Goal: Task Accomplishment & Management: Manage account settings

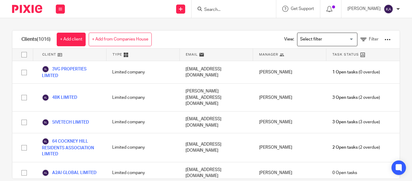
scroll to position [19464, 0]
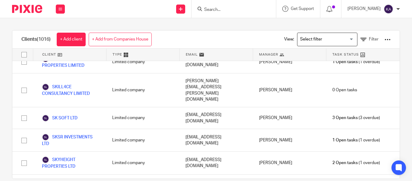
click link "VANCOUTTS CONSULTING LTD"
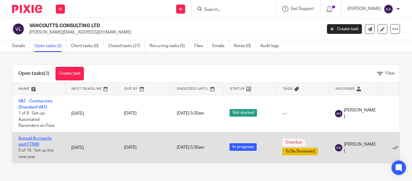
click at [45, 139] on link "Annual Accounts and CT600" at bounding box center [34, 141] width 33 height 10
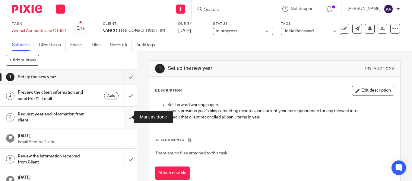
click at [127, 114] on input "submit" at bounding box center [68, 117] width 137 height 21
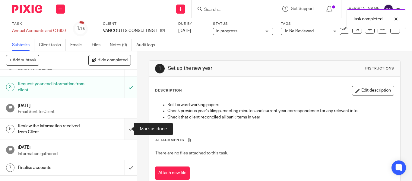
click at [124, 124] on input "submit" at bounding box center [68, 128] width 137 height 21
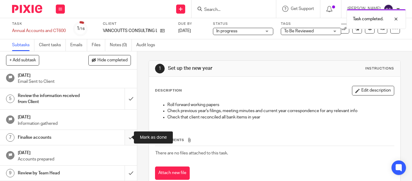
click at [123, 138] on input "submit" at bounding box center [68, 137] width 137 height 15
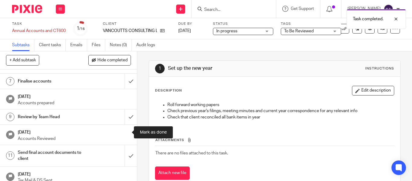
scroll to position [121, 0]
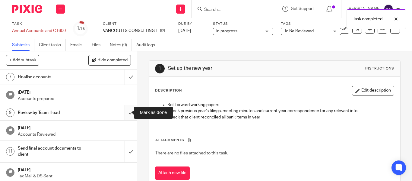
click at [125, 112] on input "submit" at bounding box center [68, 112] width 137 height 15
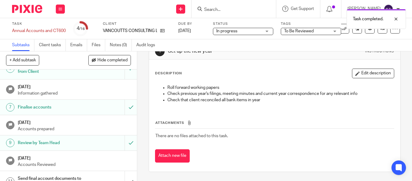
scroll to position [151, 0]
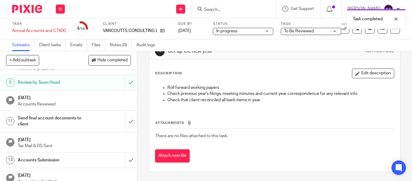
click at [39, 122] on h1 "Send final account documents to client" at bounding box center [51, 121] width 67 height 15
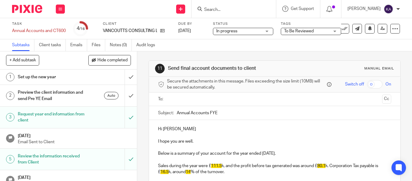
click at [192, 118] on input "Annual Accounts FYE" at bounding box center [284, 113] width 215 height 14
paste input "- VANCOUTTS CONSULTING LTD FYE Apr'25 - Final"
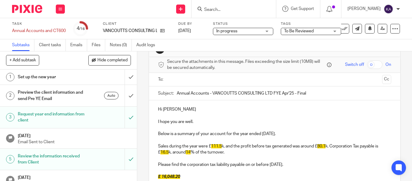
scroll to position [30, 0]
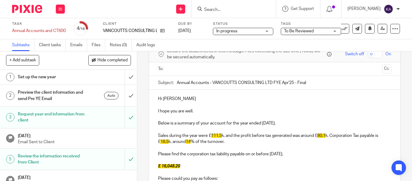
type input "Annual Accounts - VANCOUTTS CONSULTING LTD FYE Apr'25 - Final"
click at [180, 97] on p "Hi Lovdeep Singh" at bounding box center [274, 99] width 233 height 6
drag, startPoint x: 194, startPoint y: 99, endPoint x: 178, endPoint y: 100, distance: 17.0
click at [178, 100] on p "Hi Lovdeep Singh" at bounding box center [274, 99] width 233 height 6
drag, startPoint x: 323, startPoint y: 88, endPoint x: 358, endPoint y: 92, distance: 34.6
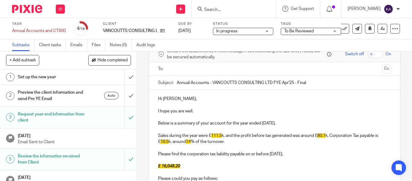
click at [208, 69] on input "text" at bounding box center [274, 69] width 210 height 7
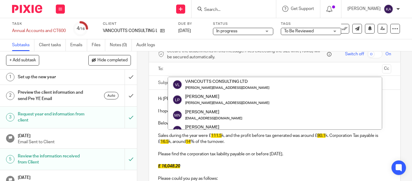
paste input "lovdeep.pannu@vancoutts.com"
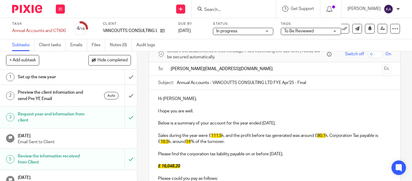
type input "lovdeep.pannu@vancoutts.com"
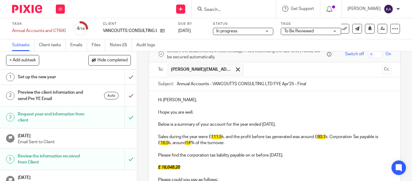
click at [257, 72] on ul "lovdeep.pannu@vancoutts.com" at bounding box center [275, 69] width 215 height 15
click at [236, 69] on span at bounding box center [238, 69] width 4 height 4
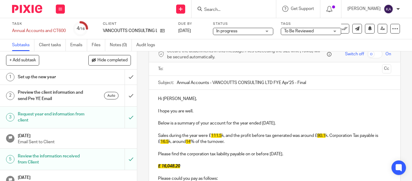
click at [235, 71] on input "text" at bounding box center [274, 69] width 210 height 7
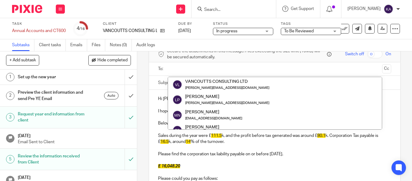
paste input "lovdeep.pannu@vancoutts.com"
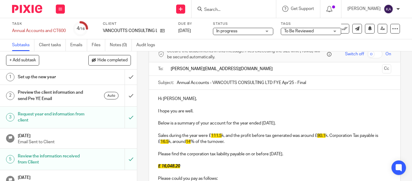
click at [235, 70] on input "lovdeep.pannu@vancoutts.com" at bounding box center [274, 69] width 210 height 7
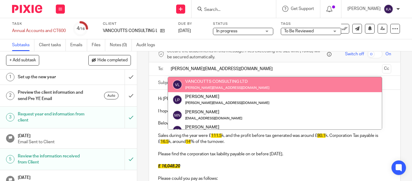
type input "lovdeep.pannu@vancoutts.com"
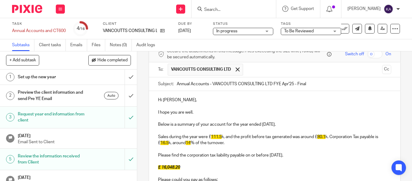
drag, startPoint x: 378, startPoint y: 69, endPoint x: 278, endPoint y: 70, distance: 100.6
click at [383, 69] on button "Cc" at bounding box center [387, 69] width 9 height 9
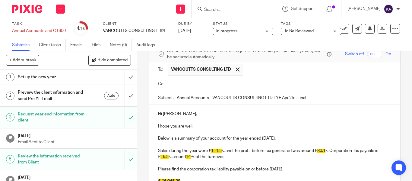
click at [196, 81] on input "text" at bounding box center [279, 84] width 220 height 7
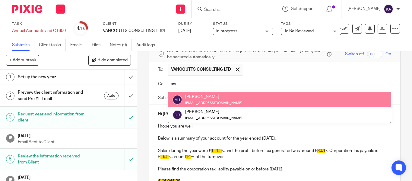
type input "anu"
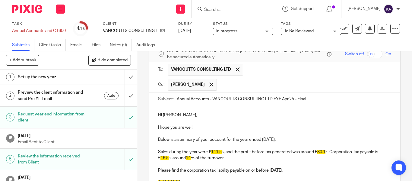
click at [254, 82] on input "text" at bounding box center [304, 85] width 169 height 12
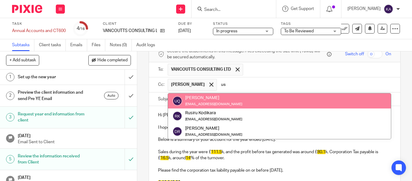
type input "us"
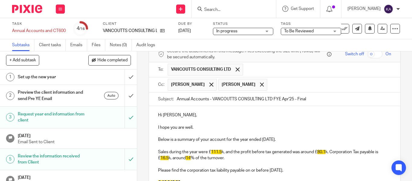
drag, startPoint x: 310, startPoint y: 97, endPoint x: 317, endPoint y: 98, distance: 7.2
click at [317, 98] on input "Annual Accounts - VANCOUTTS CONSULTING LTD FYE Apr'25 - Final" at bounding box center [284, 99] width 215 height 14
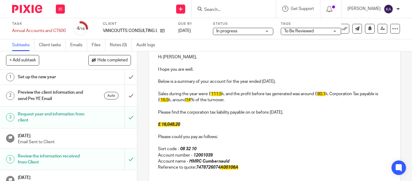
scroll to position [91, 0]
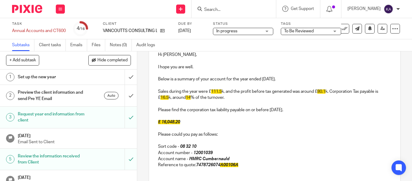
click at [213, 91] on span "111.5" at bounding box center [216, 91] width 11 height 4
click at [220, 91] on span "161.5" at bounding box center [216, 91] width 11 height 4
click at [320, 93] on span "80.1" at bounding box center [322, 91] width 8 height 4
click at [162, 97] on span "16.5" at bounding box center [165, 97] width 8 height 4
click at [190, 98] on span "14" at bounding box center [188, 97] width 5 height 4
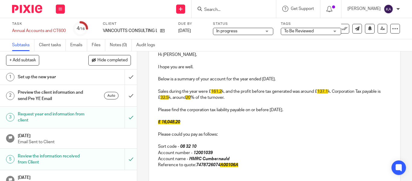
click at [165, 123] on span "£ 16,048.20" at bounding box center [169, 122] width 22 height 4
drag, startPoint x: 220, startPoint y: 166, endPoint x: 195, endPoint y: 166, distance: 24.5
click at [196, 166] on em "7478726074 A00106A" at bounding box center [217, 165] width 42 height 4
copy em "7478726074"
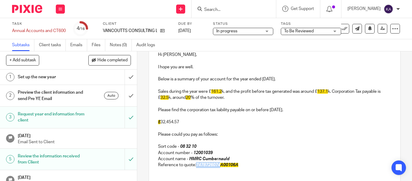
click at [210, 164] on em "7478726074 A00106A" at bounding box center [217, 165] width 42 height 4
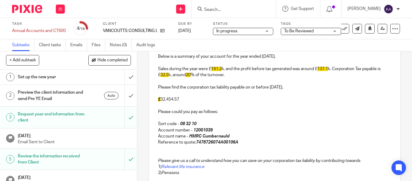
scroll to position [151, 0]
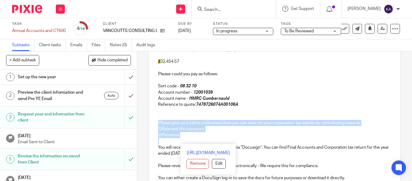
drag, startPoint x: 207, startPoint y: 140, endPoint x: 163, endPoint y: 117, distance: 49.2
click at [163, 117] on div "Hi Lovdeep, I hope you are well. Below is a summary of your account for the yea…" at bounding box center [275, 85] width 252 height 200
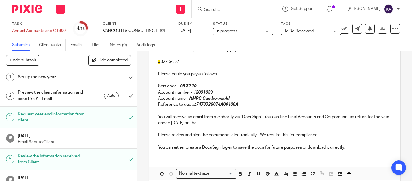
click at [195, 129] on p at bounding box center [274, 129] width 233 height 6
click at [173, 141] on p at bounding box center [274, 141] width 233 height 6
click at [166, 154] on div "Hi Lovdeep, I hope you are well. Below is a summary of your account for the yea…" at bounding box center [275, 70] width 252 height 170
click at [358, 151] on div "Hi Lovdeep, I hope you are well. Below is a summary of your account for the yea…" at bounding box center [275, 70] width 252 height 170
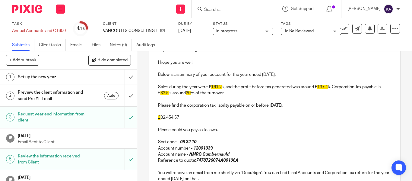
scroll to position [91, 0]
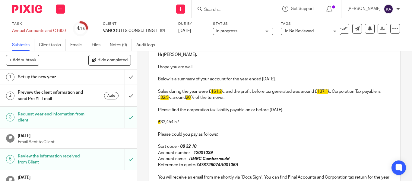
click at [229, 98] on p "Sales during the year were £ 161.2 k, and the profit before tax generated was a…" at bounding box center [274, 94] width 233 height 12
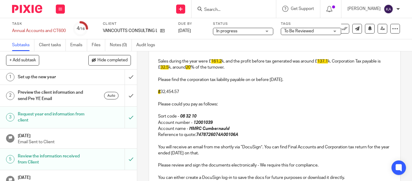
click at [228, 154] on p "You will receive an email from me shortly via “DocuSign”. You can find Final Ac…" at bounding box center [274, 150] width 233 height 12
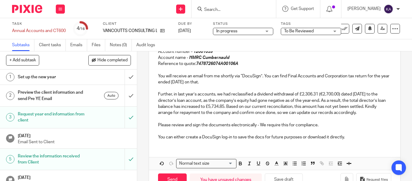
scroll to position [194, 0]
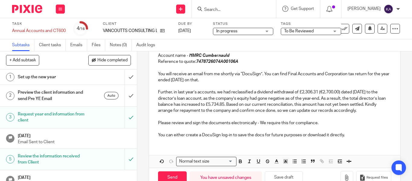
click at [181, 91] on p "Further, in last year’s accounts, we had reclassified a dividend withdrawal of …" at bounding box center [274, 101] width 233 height 24
click at [190, 114] on p "Further, in previous year’s accounts, we had reclassified a dividend withdrawal…" at bounding box center [274, 101] width 233 height 24
click at [191, 111] on p "Further, in previous year’s accounts, we had reclassified a dividend withdrawal…" at bounding box center [274, 101] width 233 height 24
drag, startPoint x: 249, startPoint y: 104, endPoint x: 268, endPoint y: 104, distance: 19.3
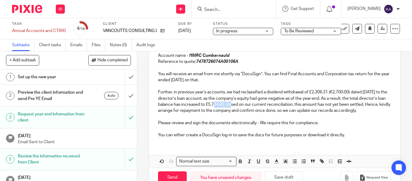
click at [268, 104] on p "Further, in previous year’s accounts, we had reclassified a dividend withdrawal…" at bounding box center [274, 101] width 233 height 24
copy p "£5,734.85"
click at [290, 110] on p "Further, in previous year’s accounts, we had reclassified a dividend withdrawal…" at bounding box center [274, 101] width 233 height 24
drag, startPoint x: 176, startPoint y: 108, endPoint x: 154, endPoint y: 93, distance: 26.8
click at [154, 93] on div "Hi Lovdeep, I hope you are well. Below is a summary of your account for the yea…" at bounding box center [275, 42] width 252 height 200
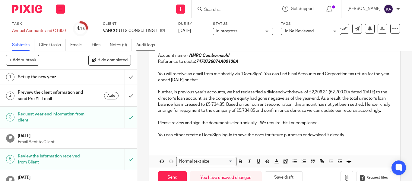
copy p "Further, in previous year’s accounts, we had reclassified a dividend withdrawal…"
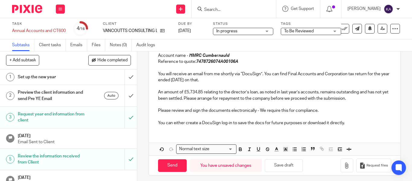
click at [158, 91] on p "An amount of £5,734.85 relating to the director’s loan, as noted in last year’s…" at bounding box center [274, 95] width 233 height 12
click at [295, 100] on p "Further, an amount of £5,734.85 relating to the director’s loan, as noted in la…" at bounding box center [274, 95] width 233 height 12
drag, startPoint x: 293, startPoint y: 99, endPoint x: 366, endPoint y: 99, distance: 73.1
click at [366, 99] on p "Further, an amount of £5,734.85 relating to the director’s loan, as noted in la…" at bounding box center [274, 95] width 233 height 12
click at [301, 103] on p at bounding box center [274, 104] width 233 height 6
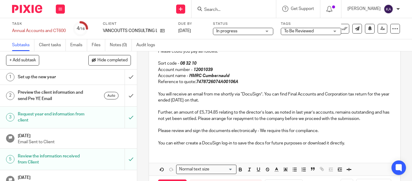
scroll to position [174, 0]
click at [292, 117] on p "Further, an amount of £5,734.85 relating to the director’s loan, as noted in la…" at bounding box center [274, 115] width 233 height 12
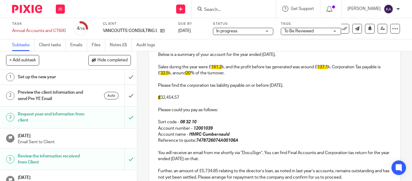
scroll to position [101, 0]
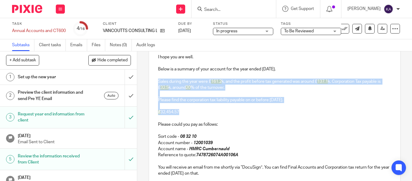
drag, startPoint x: 188, startPoint y: 111, endPoint x: 156, endPoint y: 81, distance: 43.1
click at [156, 81] on div "Hi Lovdeep, I hope you are well. Below is a summary of your account for the yea…" at bounding box center [275, 130] width 252 height 188
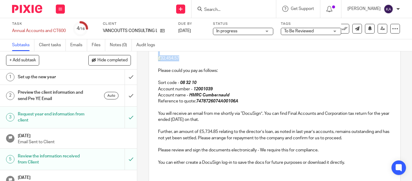
scroll to position [197, 0]
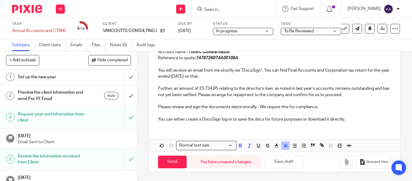
click at [285, 146] on line "button" at bounding box center [286, 146] width 2 height 0
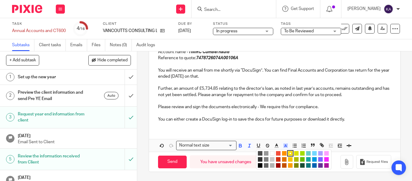
click at [270, 153] on li "color:#FFFFFF" at bounding box center [272, 153] width 5 height 5
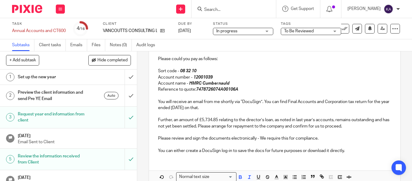
scroll to position [137, 0]
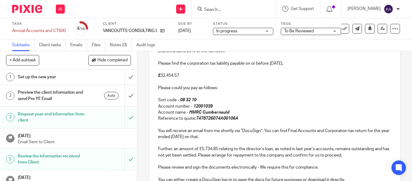
click at [248, 97] on p "Sort code - 08 32 10" at bounding box center [274, 100] width 233 height 6
drag, startPoint x: 182, startPoint y: 73, endPoint x: 157, endPoint y: 73, distance: 25.4
click at [158, 73] on p "£ 32,454.57" at bounding box center [274, 75] width 233 height 6
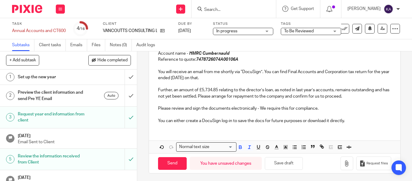
scroll to position [197, 0]
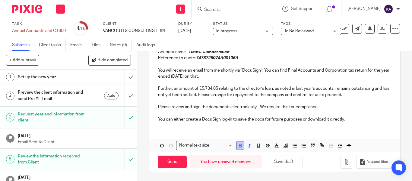
click at [238, 144] on icon "button" at bounding box center [240, 145] width 5 height 5
click at [239, 146] on icon "button" at bounding box center [240, 147] width 2 height 2
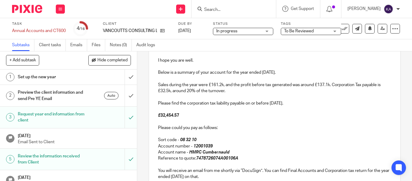
click at [242, 116] on p "£ 32,454.57" at bounding box center [274, 115] width 233 height 6
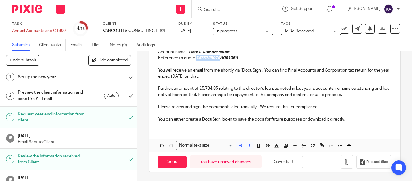
drag, startPoint x: 220, startPoint y: 58, endPoint x: 195, endPoint y: 59, distance: 24.8
click at [196, 59] on em "7478726074A00106A" at bounding box center [217, 58] width 42 height 4
copy em "7478726074"
click at [162, 158] on input "Send" at bounding box center [172, 162] width 29 height 13
type input "Sent"
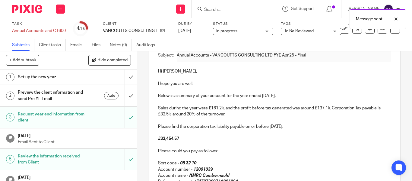
scroll to position [103, 0]
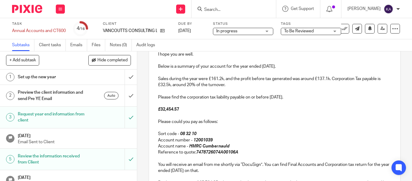
click at [220, 152] on em "7478726074A00106A" at bounding box center [217, 152] width 42 height 4
drag, startPoint x: 242, startPoint y: 154, endPoint x: 196, endPoint y: 154, distance: 46.2
click at [196, 154] on p "Reference to quote: 7478726074A00106A" at bounding box center [274, 152] width 233 height 6
copy em "7478726074A00106A"
click at [310, 31] on span "To Be Reviewed" at bounding box center [299, 31] width 30 height 4
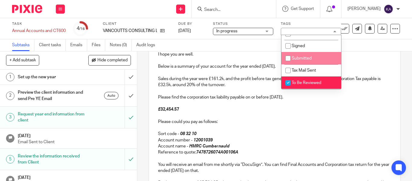
scroll to position [30, 0]
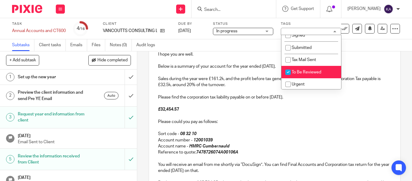
click at [292, 74] on input "checkbox" at bounding box center [288, 71] width 11 height 11
checkbox input "false"
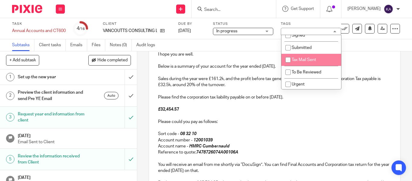
click at [290, 57] on input "checkbox" at bounding box center [288, 59] width 11 height 11
checkbox input "true"
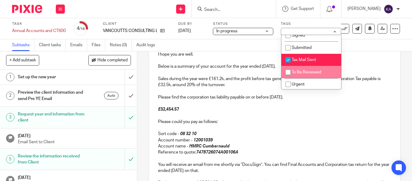
click at [377, 61] on p at bounding box center [274, 60] width 233 height 6
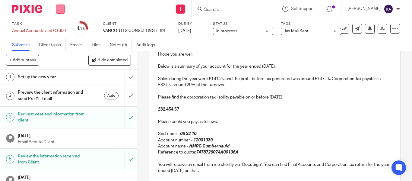
click at [63, 5] on button at bounding box center [60, 9] width 9 height 9
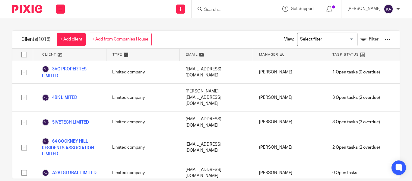
scroll to position [17196, 0]
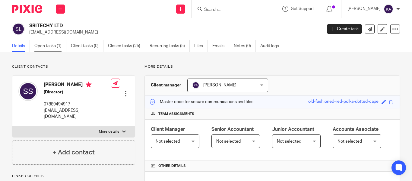
click at [49, 45] on link "Open tasks (1)" at bounding box center [50, 46] width 32 height 12
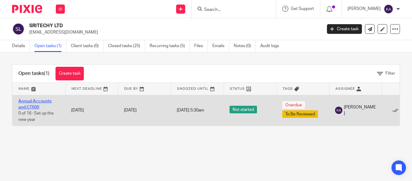
click at [30, 102] on link "Annual Accounts and CT600" at bounding box center [34, 104] width 33 height 10
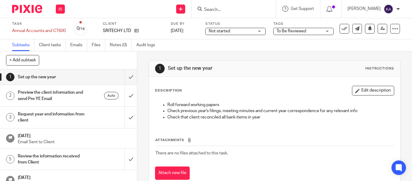
click at [287, 33] on span "To Be Reviewed" at bounding box center [292, 31] width 30 height 4
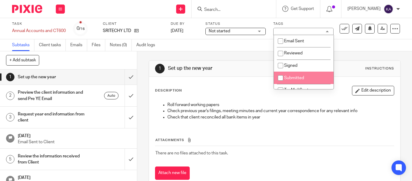
scroll to position [30, 0]
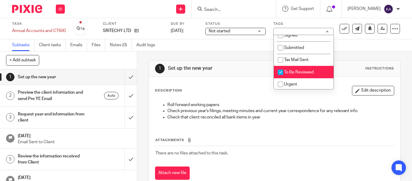
click at [282, 68] on input "checkbox" at bounding box center [280, 71] width 11 height 11
checkbox input "false"
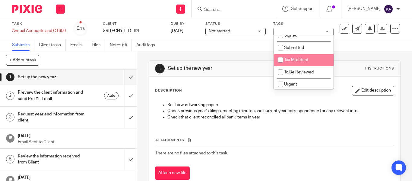
click at [282, 59] on input "checkbox" at bounding box center [280, 59] width 11 height 11
checkbox input "true"
click at [223, 59] on div "1 Set up the new year Instructions Description Edit description Roll forward wo…" at bounding box center [275, 124] width 252 height 147
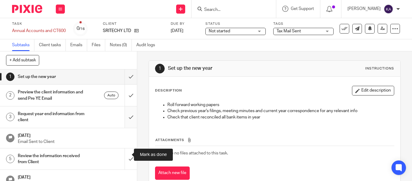
scroll to position [0, 0]
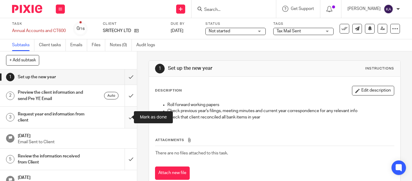
click at [126, 111] on input "submit" at bounding box center [68, 117] width 137 height 21
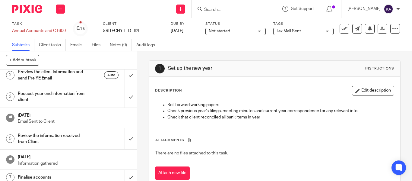
scroll to position [30, 0]
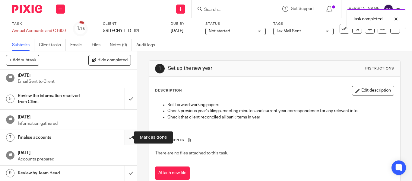
click at [123, 134] on input "submit" at bounding box center [68, 137] width 137 height 15
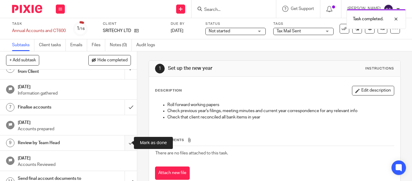
click at [123, 139] on input "submit" at bounding box center [68, 142] width 137 height 15
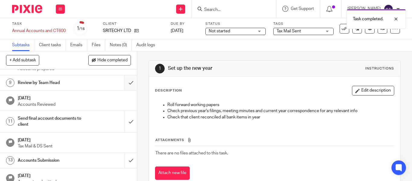
scroll to position [151, 0]
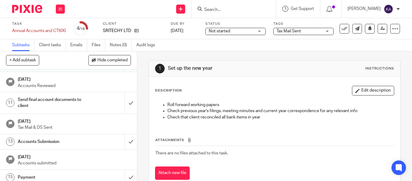
scroll to position [159, 0]
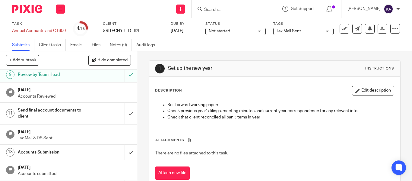
click at [35, 107] on h1 "Send final account documents to client" at bounding box center [51, 113] width 67 height 15
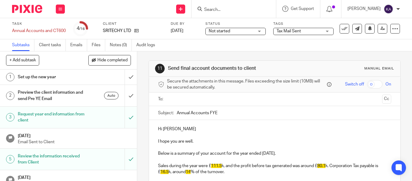
click at [202, 101] on input "text" at bounding box center [274, 99] width 210 height 7
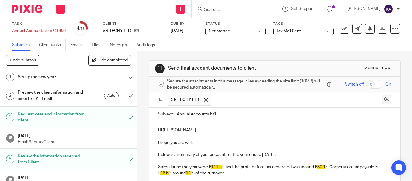
click at [383, 101] on button "Cc" at bounding box center [387, 99] width 9 height 9
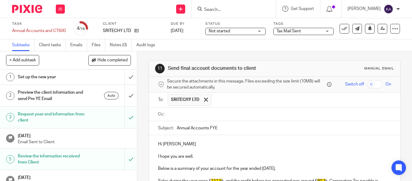
click at [235, 116] on input "text" at bounding box center [279, 114] width 220 height 7
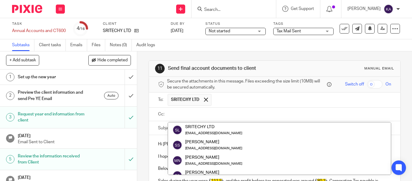
click at [229, 111] on input "text" at bounding box center [279, 114] width 220 height 7
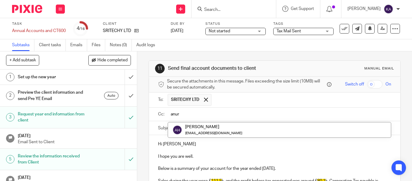
type input "anur"
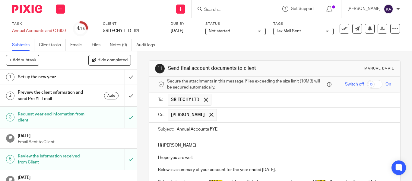
click at [223, 124] on input "Annual Accounts FYE" at bounding box center [284, 130] width 215 height 14
click at [251, 123] on input "Annual Accounts FYE" at bounding box center [284, 130] width 215 height 14
click at [251, 118] on input "text" at bounding box center [304, 115] width 169 height 12
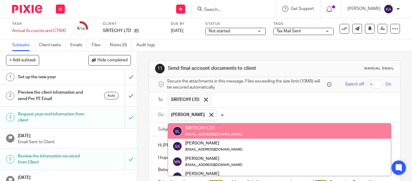
type input "us"
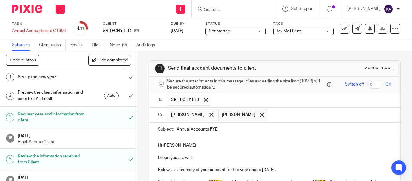
click at [212, 129] on input "Annual Accounts FYE" at bounding box center [284, 130] width 215 height 14
paste input "- SRITECHY LTD FYE Apr'25 - Final"
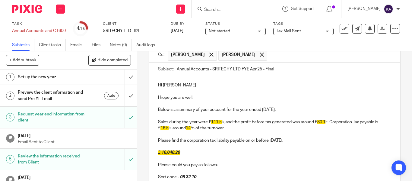
scroll to position [60, 0]
type input "Annual Accounts - SRITECHY LTD FYE Apr'25 - Final"
drag, startPoint x: 181, startPoint y: 86, endPoint x: 169, endPoint y: 88, distance: 12.9
click at [169, 88] on p "Hi Saireddy" at bounding box center [274, 85] width 233 height 6
click at [192, 102] on p at bounding box center [274, 103] width 233 height 6
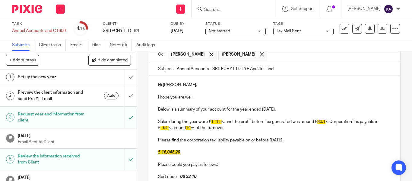
click at [184, 117] on p at bounding box center [274, 116] width 233 height 6
click at [215, 122] on span "111.5" at bounding box center [216, 122] width 11 height 4
click at [221, 121] on p "Sales during the year were £ 149.5 k, and the profit before tax generated was a…" at bounding box center [274, 125] width 233 height 12
click at [322, 124] on p "Sales during the year were £ 149.1 k, and the profit before tax generated was a…" at bounding box center [274, 125] width 233 height 12
click at [164, 128] on span "16.5" at bounding box center [165, 128] width 8 height 4
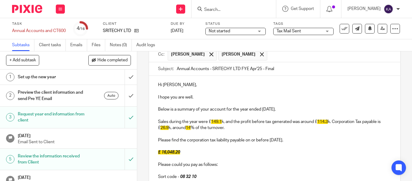
click at [192, 128] on p "Sales during the year were £ 149.1 k, and the profit before tax generated was a…" at bounding box center [274, 125] width 233 height 12
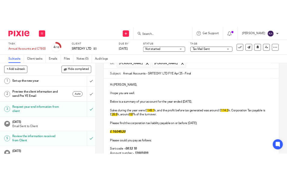
scroll to position [91, 0]
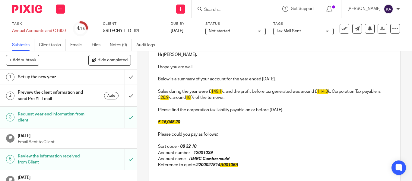
click at [171, 120] on span "£ 16,048.20" at bounding box center [169, 122] width 22 height 4
drag, startPoint x: 220, startPoint y: 166, endPoint x: 195, endPoint y: 167, distance: 24.2
click at [195, 167] on p "Reference to quote: 2200027814 A00106A" at bounding box center [274, 165] width 233 height 6
copy em "2200027814"
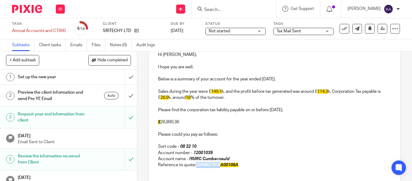
click at [214, 166] on em "2200027814 A00106A" at bounding box center [217, 165] width 42 height 4
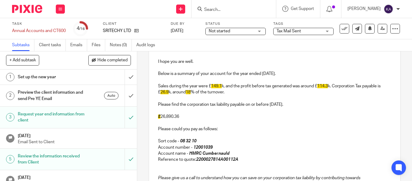
scroll to position [121, 0]
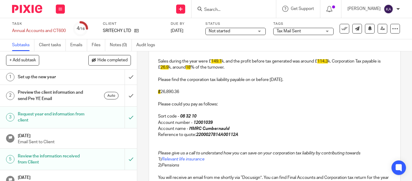
drag, startPoint x: 254, startPoint y: 136, endPoint x: 244, endPoint y: 137, distance: 10.0
click at [253, 136] on p "Reference to quote: 2200027814A00112A" at bounding box center [274, 135] width 233 height 6
click at [243, 137] on p "Reference to quote: 2200027814A00112A" at bounding box center [274, 135] width 233 height 6
drag, startPoint x: 243, startPoint y: 136, endPoint x: 195, endPoint y: 138, distance: 47.7
click at [195, 138] on p "Reference to quote: 2200027814A00112A" at bounding box center [274, 135] width 233 height 6
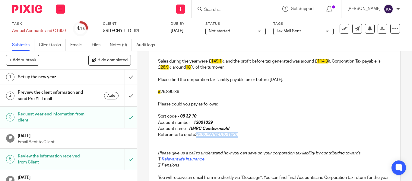
copy em "2200027814A00112A"
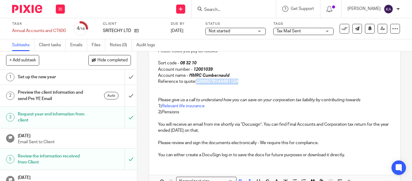
scroll to position [181, 0]
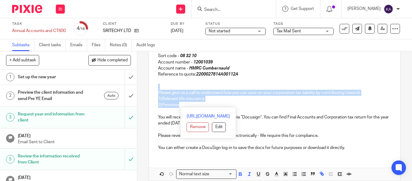
drag, startPoint x: 195, startPoint y: 106, endPoint x: 150, endPoint y: 88, distance: 48.1
click at [150, 88] on div "Hi Sai, I hope you are well. Below is a summary of your account for the year en…" at bounding box center [275, 55] width 252 height 200
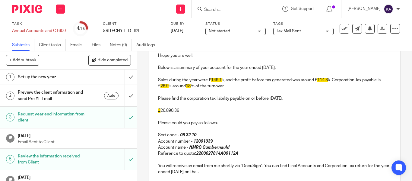
scroll to position [88, 0]
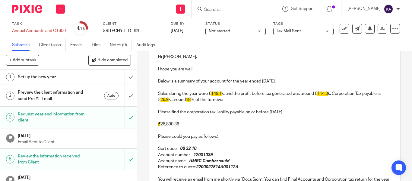
click at [166, 122] on p "£ 26,890.36" at bounding box center [274, 124] width 233 height 6
copy p "26,890.36"
click at [165, 120] on p at bounding box center [274, 118] width 233 height 6
click at [166, 123] on p "£ 26,890.36" at bounding box center [274, 124] width 233 height 6
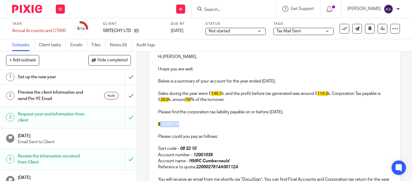
click at [166, 123] on p "£ 26,890.36" at bounding box center [274, 124] width 233 height 6
click at [293, 113] on p "Please find the corporation tax liability payable on or before 30 Jan 2026." at bounding box center [274, 112] width 233 height 6
click at [274, 118] on p at bounding box center [274, 118] width 233 height 6
click at [330, 111] on p "Please find the corporation tax liability payable on or before 30 Jan 2026 afte…" at bounding box center [274, 112] width 233 height 6
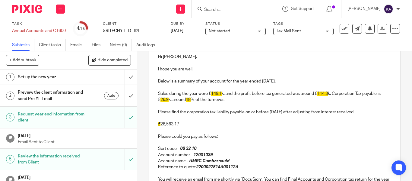
click at [330, 111] on p "Please find the corporation tax liability payable on or before 30 Jan 2026 afte…" at bounding box center [274, 112] width 233 height 6
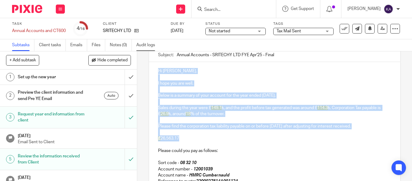
scroll to position [0, 0]
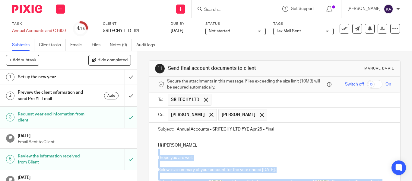
drag, startPoint x: 169, startPoint y: 63, endPoint x: 155, endPoint y: 154, distance: 92.3
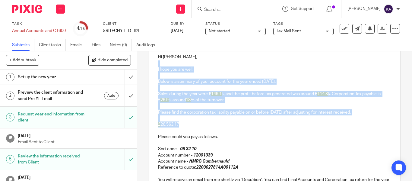
scroll to position [151, 0]
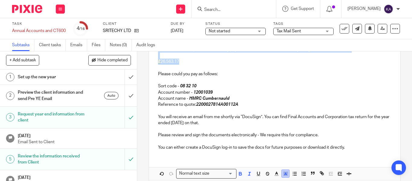
click at [284, 175] on icon "button" at bounding box center [285, 173] width 5 height 5
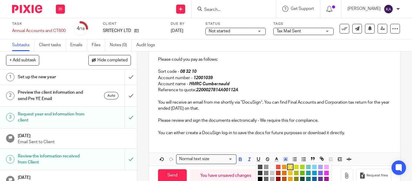
scroll to position [179, 0]
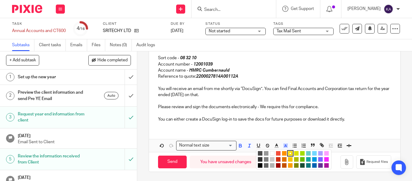
click at [271, 153] on li "color:#FFFFFF" at bounding box center [272, 153] width 5 height 5
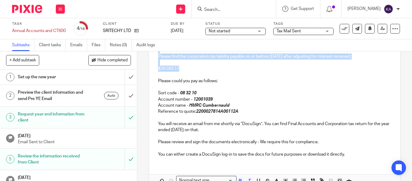
scroll to position [58, 0]
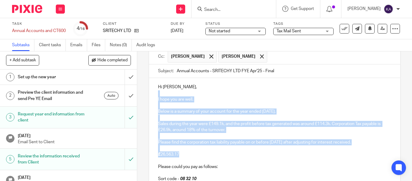
click at [221, 135] on p at bounding box center [274, 136] width 233 height 6
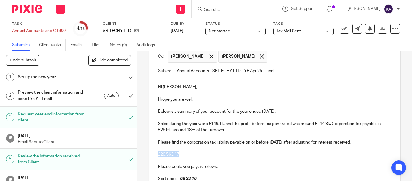
drag, startPoint x: 191, startPoint y: 154, endPoint x: 157, endPoint y: 152, distance: 33.9
click at [158, 152] on p "£ 26,563.17" at bounding box center [274, 154] width 233 height 6
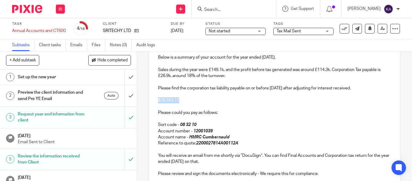
scroll to position [179, 0]
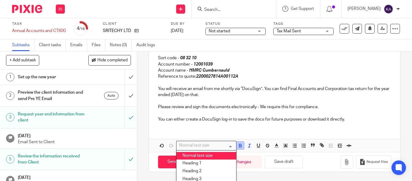
click at [235, 146] on div "Normal text size Loading..." at bounding box center [206, 145] width 60 height 9
click at [239, 146] on icon "button" at bounding box center [240, 147] width 2 height 2
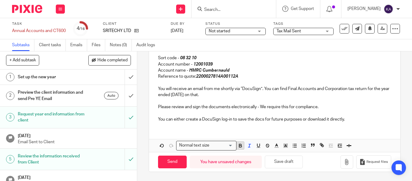
scroll to position [158, 0]
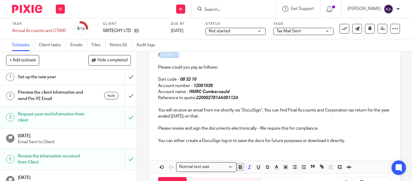
click at [240, 167] on icon "button" at bounding box center [240, 166] width 5 height 5
click at [234, 168] on div "Loading..." at bounding box center [235, 166] width 3 height 8
click at [239, 166] on icon "button" at bounding box center [240, 166] width 5 height 5
click at [240, 166] on icon "button" at bounding box center [240, 166] width 2 height 2
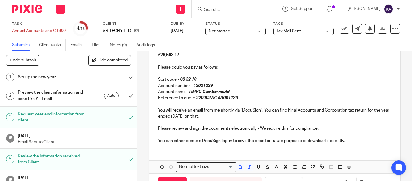
click at [258, 107] on p "You will receive an email from me shortly via “DocuSign”. You can find Final Ac…" at bounding box center [274, 113] width 233 height 12
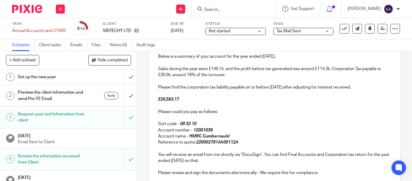
scroll to position [127, 0]
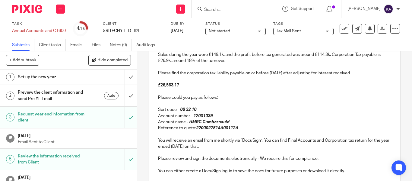
click at [209, 126] on p "Reference to quote: 2200027814A00112A" at bounding box center [274, 128] width 233 height 6
copy em "2200027814A00112A"
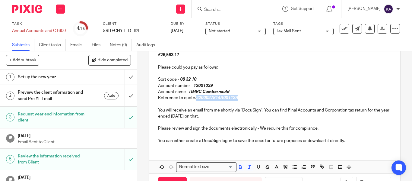
scroll to position [179, 0]
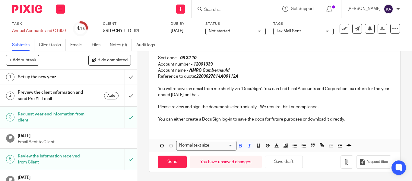
click at [236, 96] on p "You will receive an email from me shortly via “DocuSign”. You can find Final Ac…" at bounding box center [274, 92] width 233 height 12
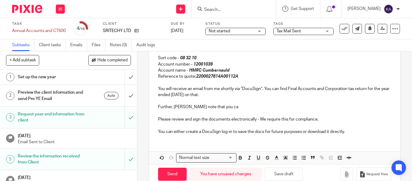
click at [242, 110] on p "Further, plese note that you ca" at bounding box center [274, 107] width 233 height 6
click at [229, 104] on p "Further, plese note that you ca" at bounding box center [274, 107] width 233 height 6
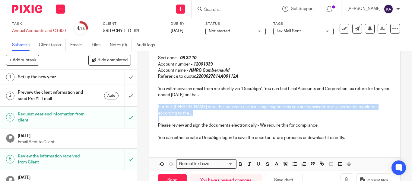
drag, startPoint x: 180, startPoint y: 119, endPoint x: 156, endPoint y: 107, distance: 26.5
click at [156, 107] on div "Hi Sai, I hope you are well. Below is a summary of your account for the year en…" at bounding box center [275, 51] width 252 height 188
click at [169, 115] on p "Further, plese note that you cant claim mileage expense as you are consisdered …" at bounding box center [274, 110] width 233 height 12
drag, startPoint x: 171, startPoint y: 115, endPoint x: 155, endPoint y: 108, distance: 17.5
click at [155, 108] on div "Hi Sai, I hope you are well. Below is a summary of your account for the year en…" at bounding box center [275, 51] width 252 height 188
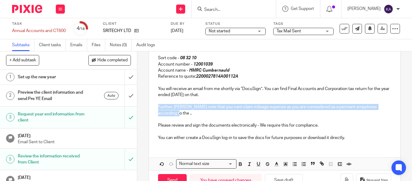
copy p "Further, plese note that you cant claim mileage expense as you are consisdered …"
drag, startPoint x: 180, startPoint y: 107, endPoint x: 172, endPoint y: 109, distance: 8.1
click at [180, 107] on p "Further, plese note that you cant claim mileage expense as you are consisdered …" at bounding box center [274, 110] width 233 height 12
drag, startPoint x: 172, startPoint y: 114, endPoint x: 155, endPoint y: 108, distance: 18.1
click at [155, 108] on div "Hi Sai, I hope you are well. Below is a summary of your account for the year en…" at bounding box center [275, 51] width 252 height 188
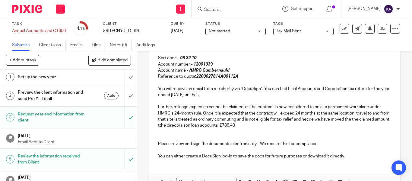
click at [276, 124] on p "Further, mileage expenses cannot be claimed, as the contract is now considered …" at bounding box center [274, 116] width 233 height 24
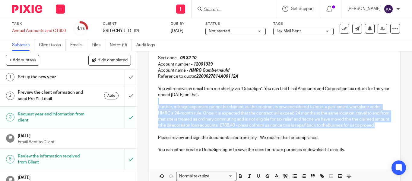
copy div "Further, mileage expenses cannot be claimed, as the contract is now considered …"
click at [195, 114] on p "Further, mileage expenses cannot be claimed, as the contract is now considered …" at bounding box center [274, 116] width 233 height 24
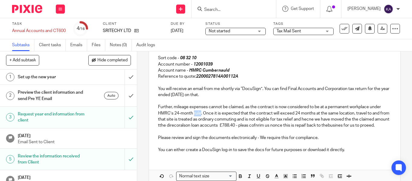
click at [195, 114] on p "Further, mileage expenses cannot be claimed, as the contract is now considered …" at bounding box center [274, 116] width 233 height 24
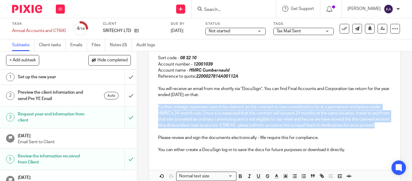
click at [195, 114] on p "Further, mileage expenses cannot be claimed, as the contract is now considered …" at bounding box center [274, 116] width 233 height 24
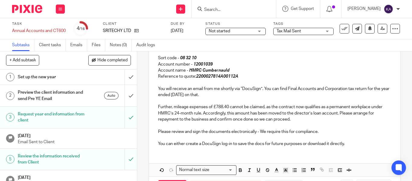
click at [212, 115] on p "Further, mileage expenses of £788.40 cannot be claimed, as the contract now qua…" at bounding box center [274, 113] width 233 height 18
click at [248, 122] on p "Further, mileage expenses of £788.40 cannot be claimed, as the contract now qua…" at bounding box center [274, 113] width 233 height 18
click at [181, 128] on p at bounding box center [274, 125] width 233 height 6
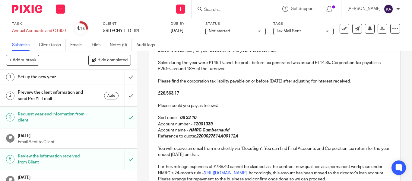
scroll to position [119, 0]
drag, startPoint x: 241, startPoint y: 137, endPoint x: 195, endPoint y: 139, distance: 45.9
click at [195, 139] on p "Reference to quote: 2200027814A00112A" at bounding box center [274, 137] width 233 height 6
copy em "2200027814A00112A"
click at [259, 136] on p "Reference to quote: 2200027814A00112A" at bounding box center [274, 137] width 233 height 6
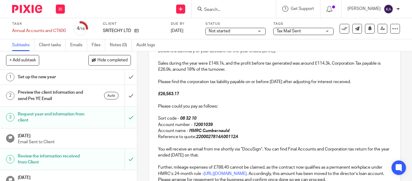
scroll to position [88, 0]
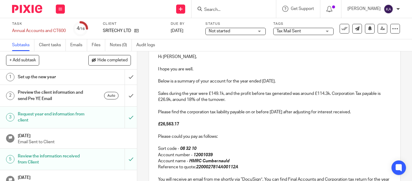
click at [167, 123] on strong "£ 26,563.17" at bounding box center [168, 124] width 21 height 4
copy strong "26,563.17"
click at [247, 125] on p "£ 26,563.17" at bounding box center [274, 124] width 233 height 6
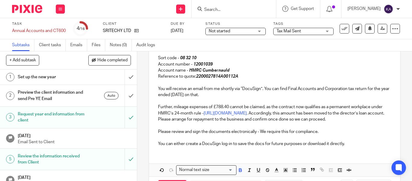
scroll to position [210, 0]
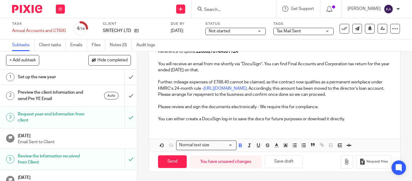
drag, startPoint x: 351, startPoint y: 123, endPoint x: 354, endPoint y: 123, distance: 3.0
click at [354, 123] on div "Hi Sai, I hope you are well. Below is a summary of your account for the year en…" at bounding box center [275, 29] width 252 height 194
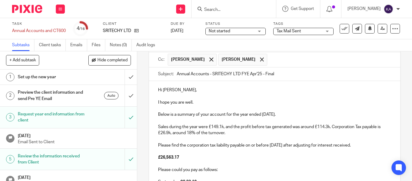
scroll to position [0, 0]
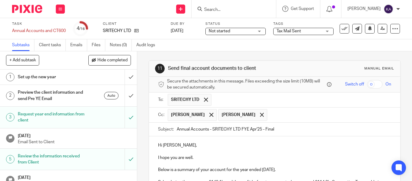
drag, startPoint x: 293, startPoint y: 130, endPoint x: 312, endPoint y: 132, distance: 19.4
click at [307, 132] on input "Annual Accounts - SRITECHY LTD FYE Apr'25 - Final" at bounding box center [284, 130] width 215 height 14
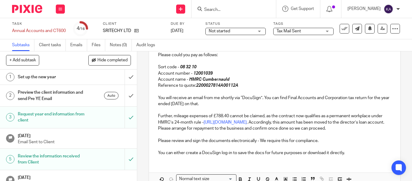
scroll to position [210, 0]
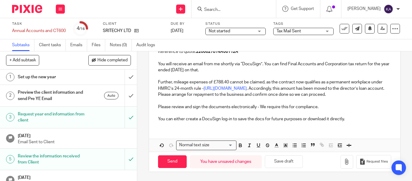
click at [262, 94] on p "Further, mileage expenses of £788.40 cannot be claimed, as the contract now qua…" at bounding box center [274, 88] width 233 height 18
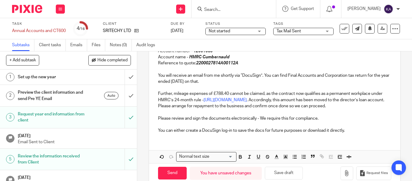
scroll to position [193, 0]
click at [204, 64] on em "2200027814A00112A" at bounding box center [217, 63] width 42 height 4
copy em "2200027814A00112A"
click at [173, 115] on p at bounding box center [274, 112] width 233 height 6
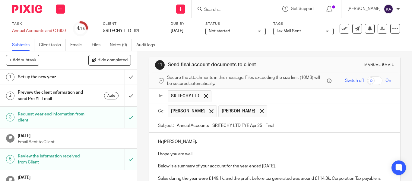
scroll to position [0, 0]
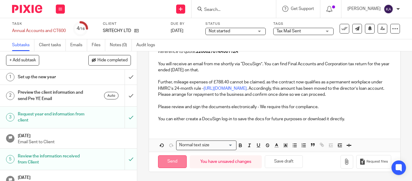
click at [174, 163] on input "Send" at bounding box center [172, 161] width 29 height 13
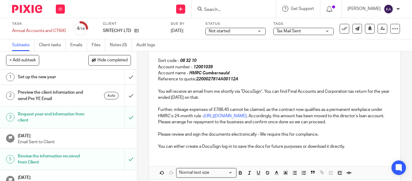
scroll to position [59, 0]
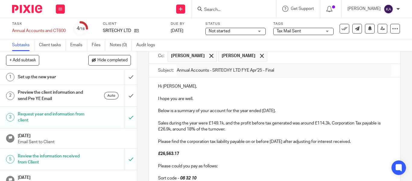
type input "Sent"
click at [293, 128] on p "Sales during the year were £149.1k, and the profit before tax generated was aro…" at bounding box center [274, 126] width 233 height 12
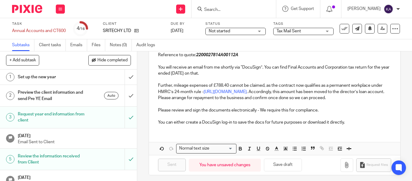
scroll to position [210, 0]
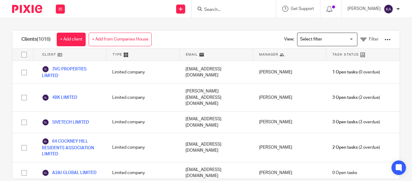
scroll to position [19464, 0]
